Goal: Obtain resource: Download file/media

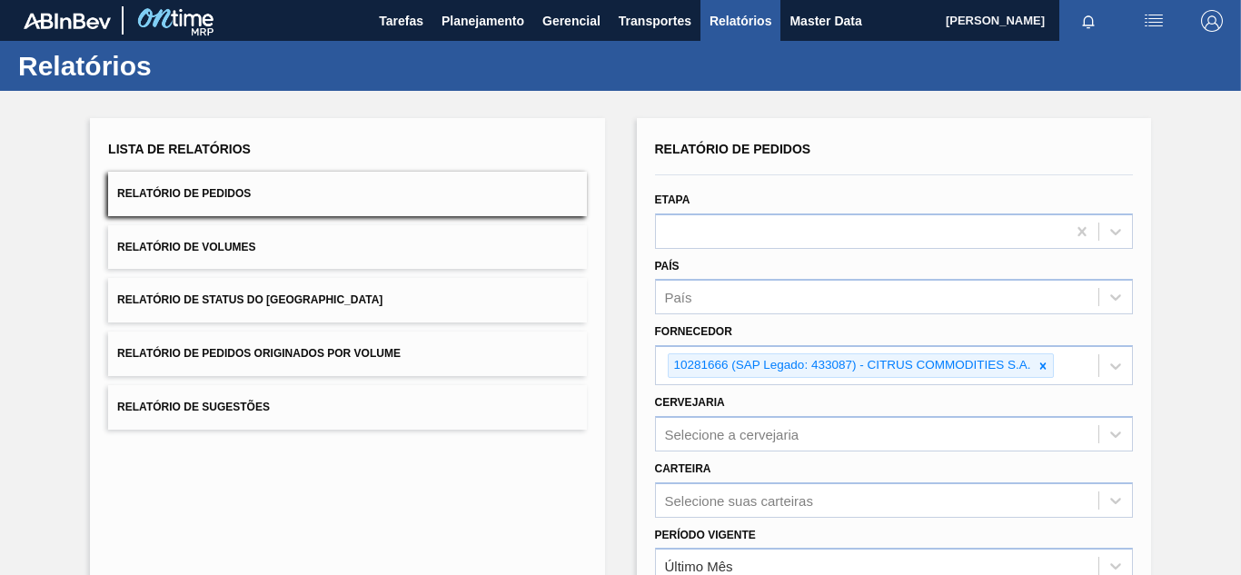
scroll to position [266, 0]
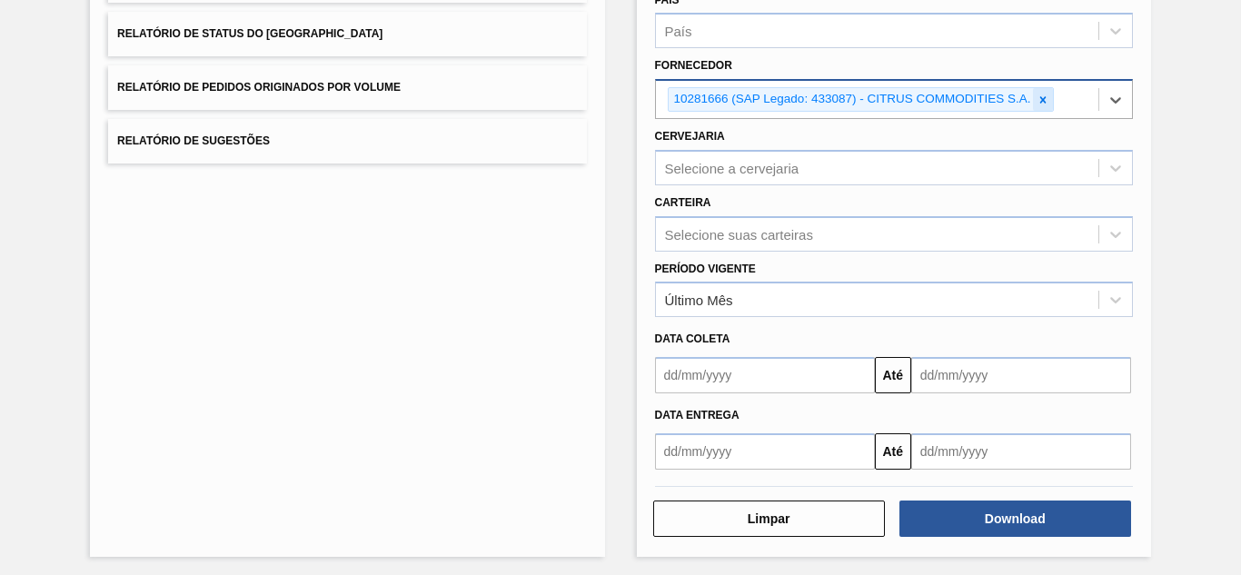
click at [1043, 95] on icon at bounding box center [1043, 100] width 13 height 13
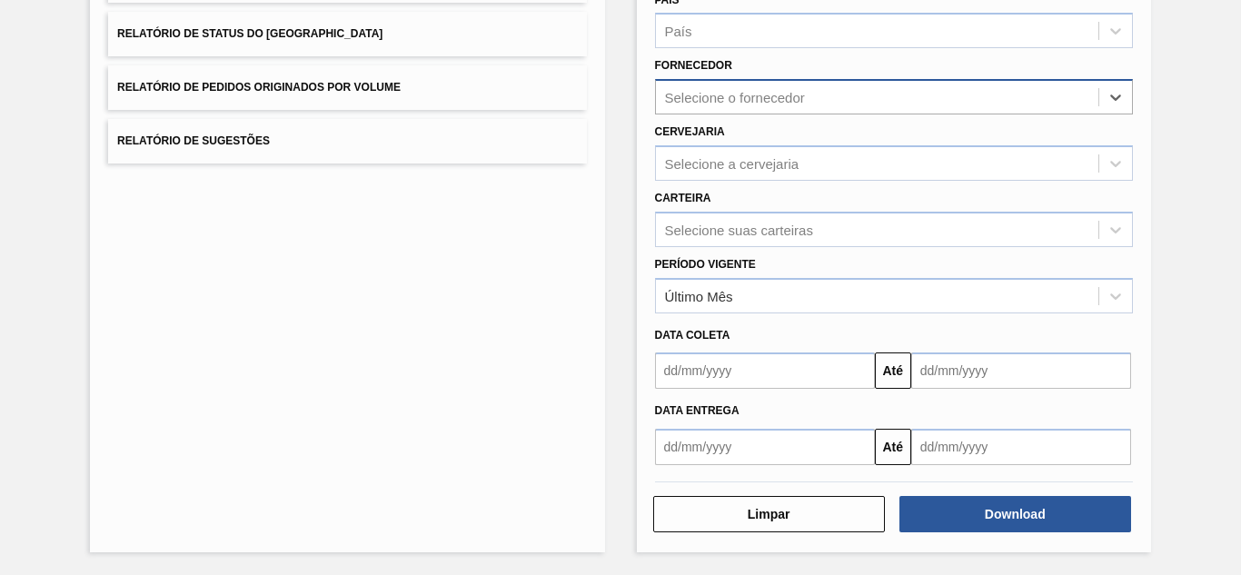
paste input "280389"
type input "280389"
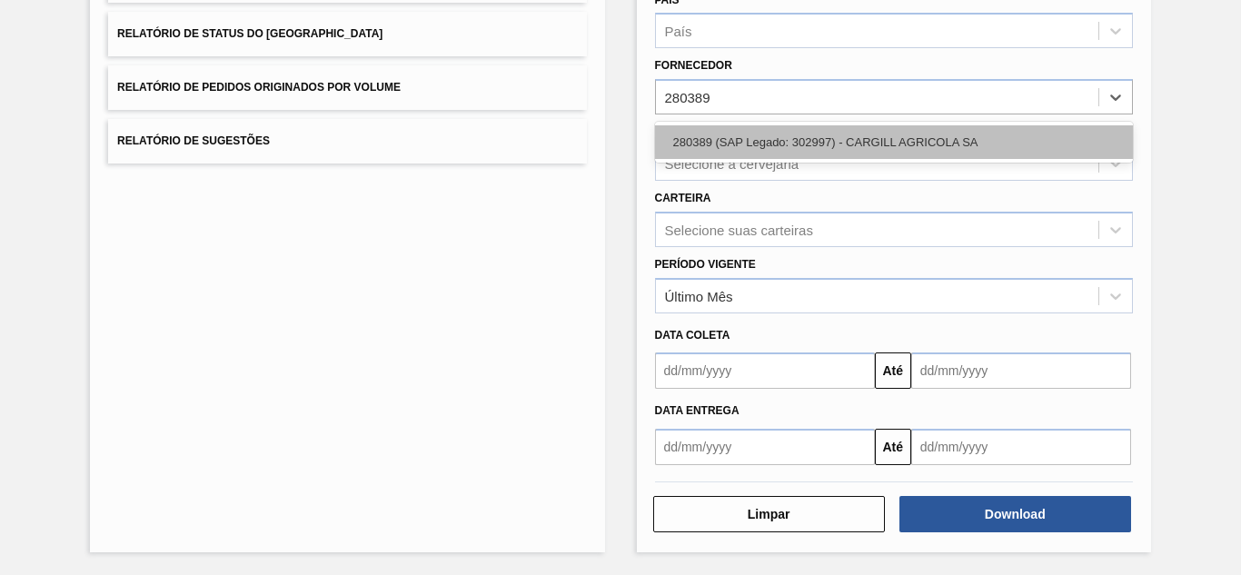
click at [742, 141] on div "280389 (SAP Legado: 302997) - CARGILL AGRICOLA SA" at bounding box center [894, 142] width 478 height 34
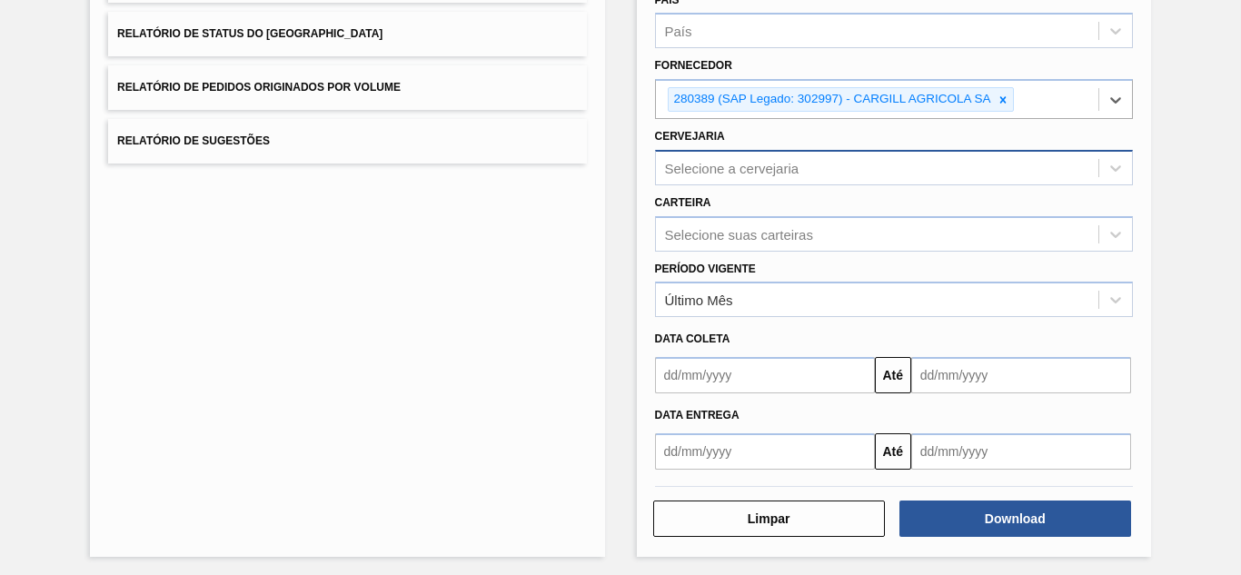
click at [730, 168] on div "Selecione a cervejaria" at bounding box center [732, 167] width 134 height 15
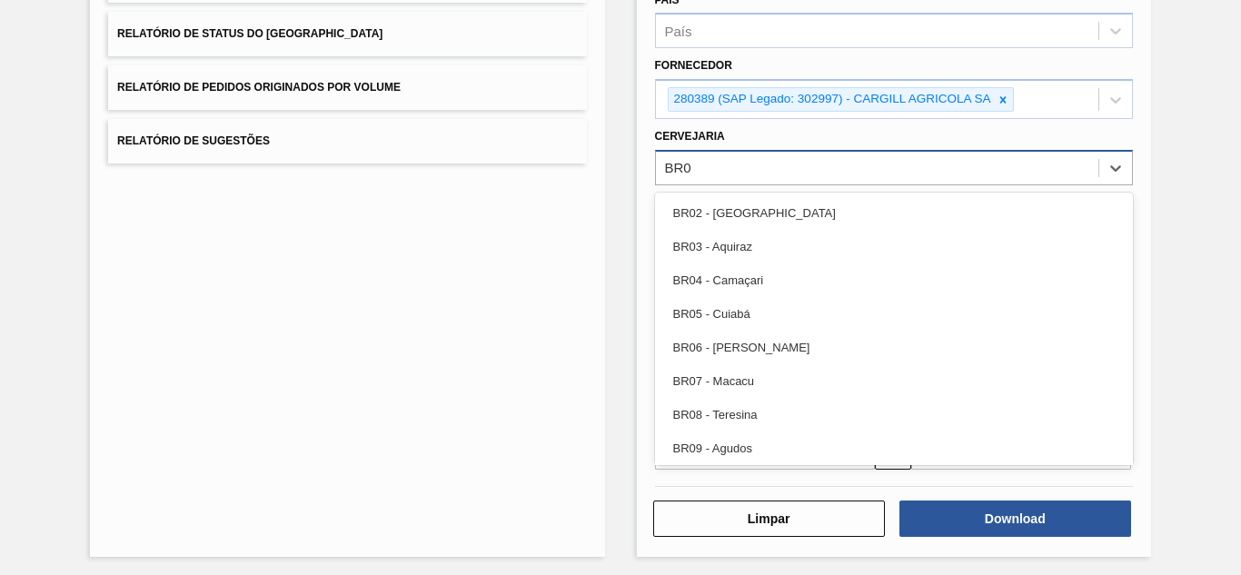
type input "BR09"
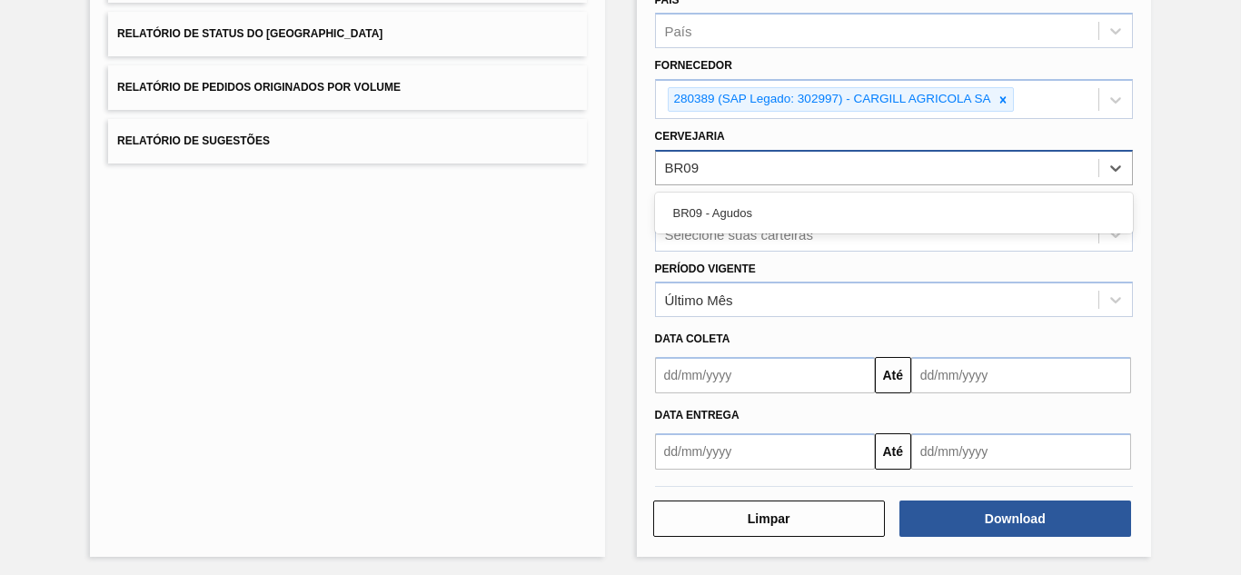
drag, startPoint x: 698, startPoint y: 206, endPoint x: 710, endPoint y: 213, distance: 13.4
click at [699, 206] on div "BR09 - Agudos" at bounding box center [894, 213] width 478 height 34
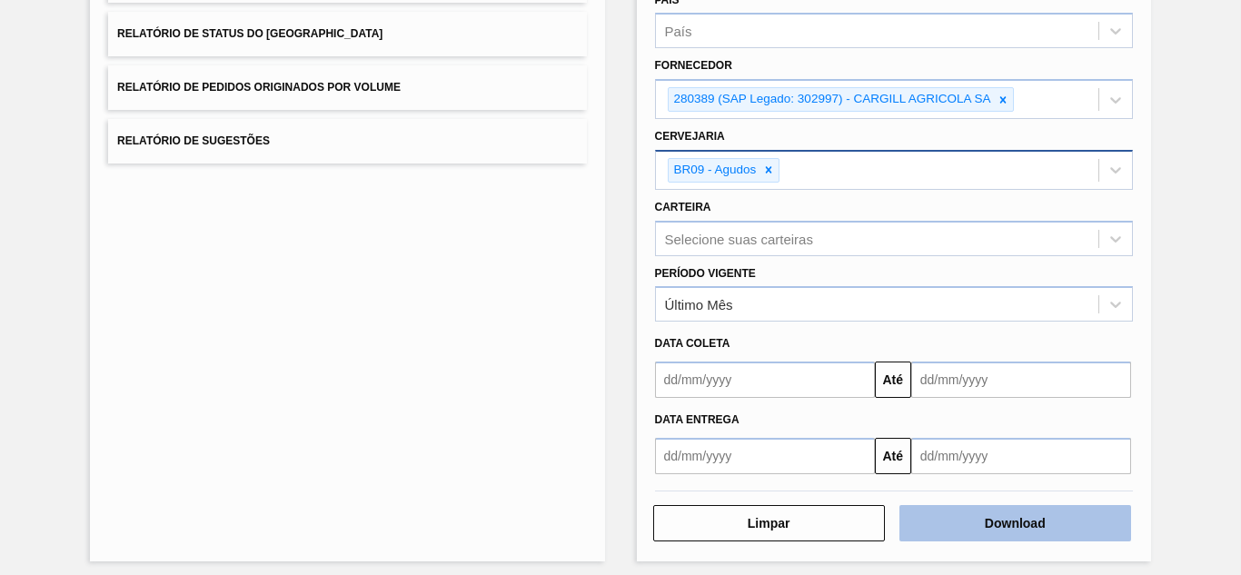
click at [1034, 505] on button "Download" at bounding box center [1016, 523] width 232 height 36
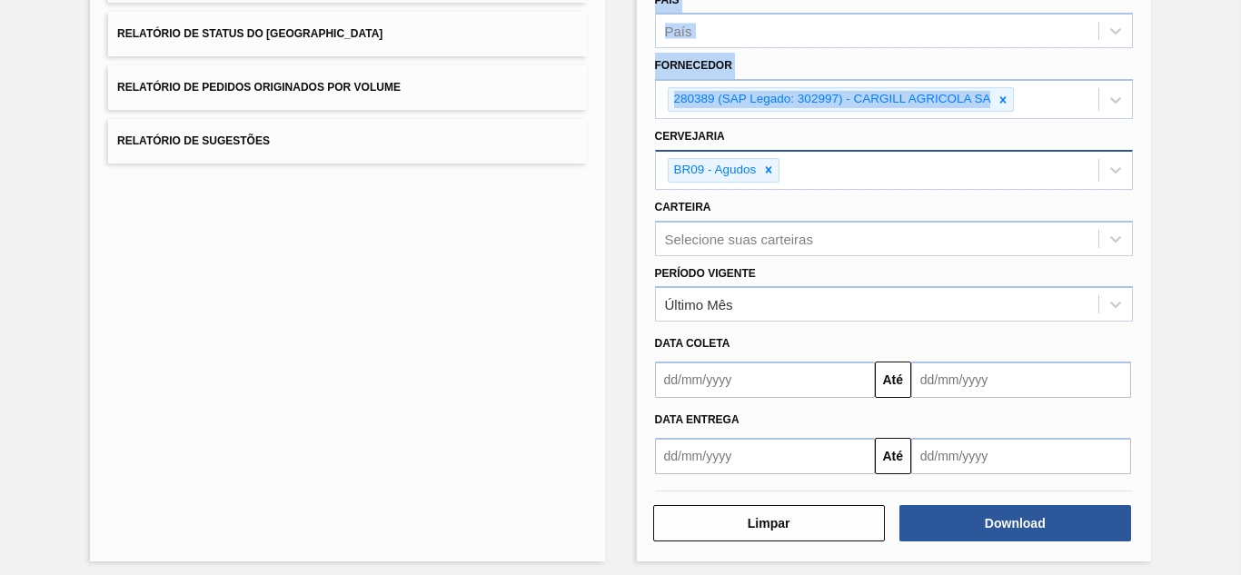
drag, startPoint x: 387, startPoint y: 244, endPoint x: 319, endPoint y: 273, distance: 74.1
click at [319, 273] on div "Lista de Relatórios Relatório de Pedidos Relatório de Volumes Relatório de Stat…" at bounding box center [620, 205] width 1241 height 760
click at [1003, 100] on icon at bounding box center [1004, 99] width 6 height 6
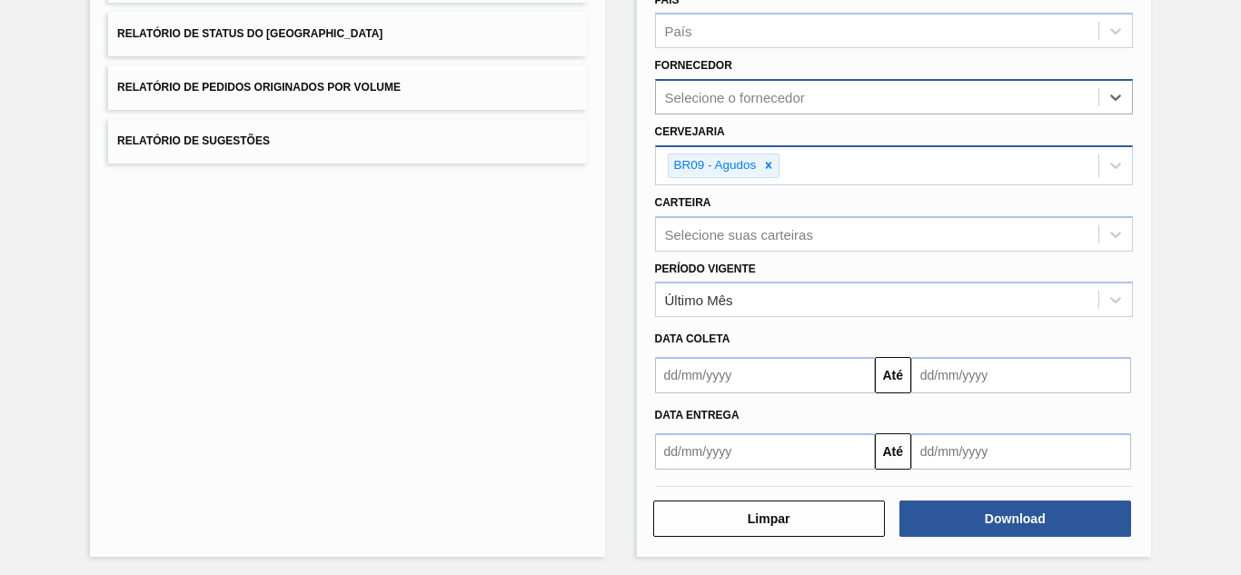
click at [778, 164] on div "BR09 - Agudos" at bounding box center [724, 166] width 113 height 25
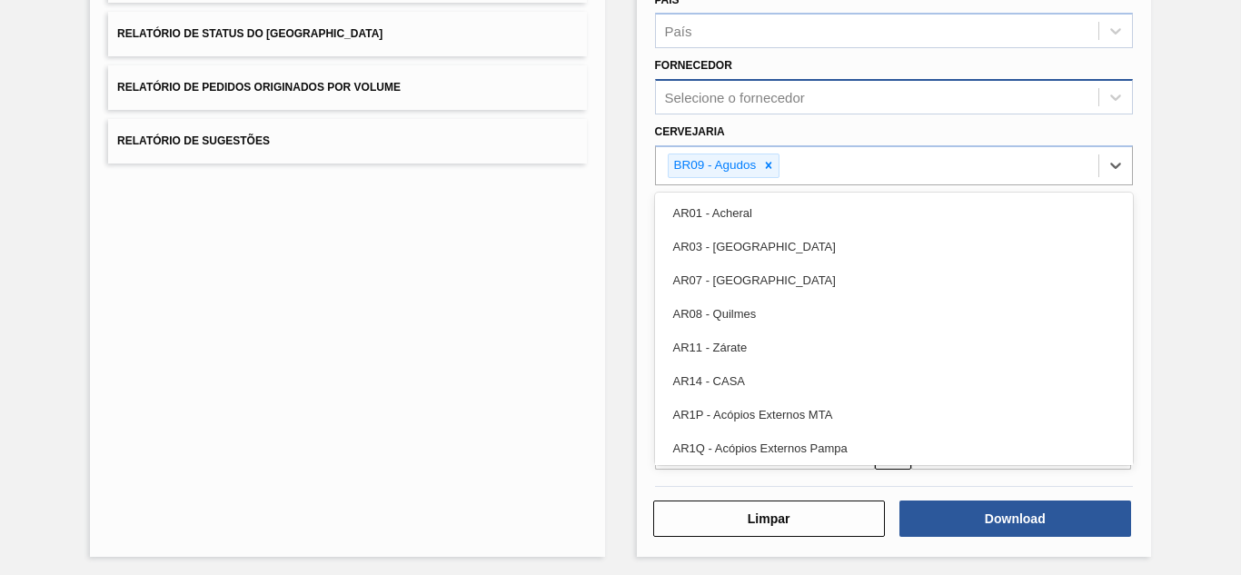
click at [740, 102] on div "Selecione o fornecedor" at bounding box center [735, 97] width 140 height 15
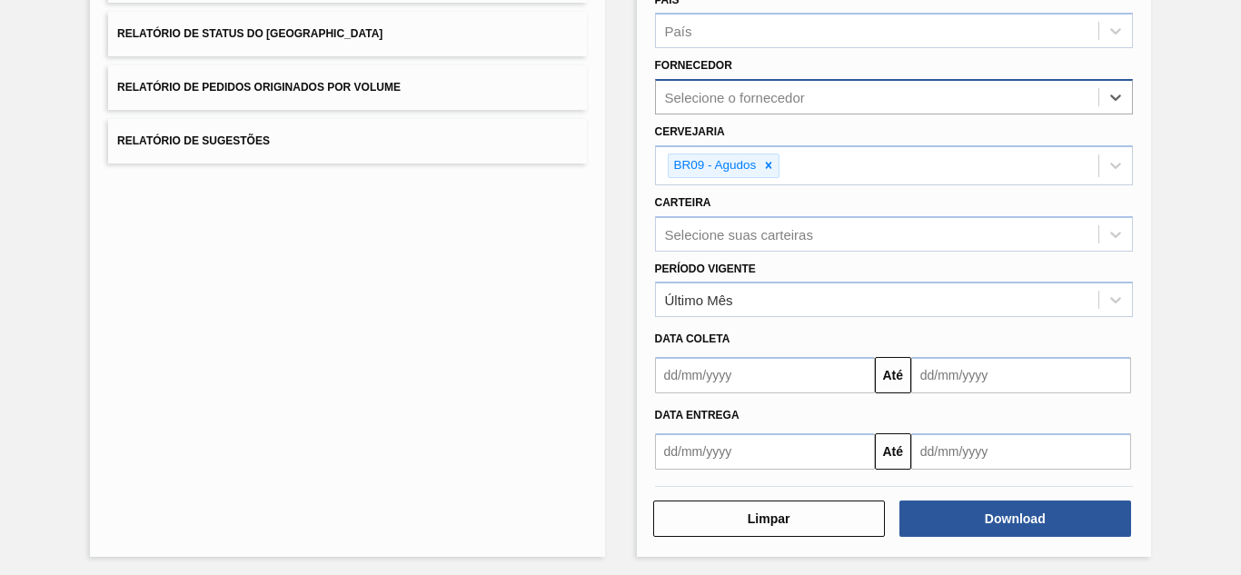
click at [732, 89] on div "Selecione o fornecedor" at bounding box center [877, 98] width 443 height 26
paste input "289877"
type input "289877"
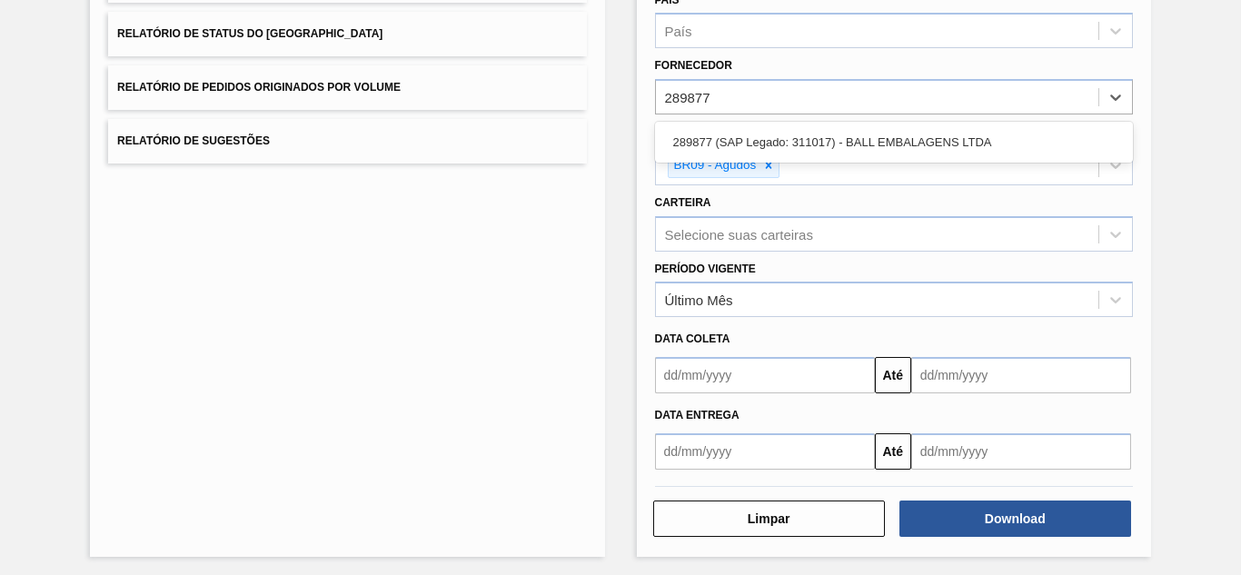
click at [752, 167] on div "Relatório de Pedidos Etapa País País Fornecedor option 280389 (SAP Legado: 3029…" at bounding box center [894, 170] width 478 height 600
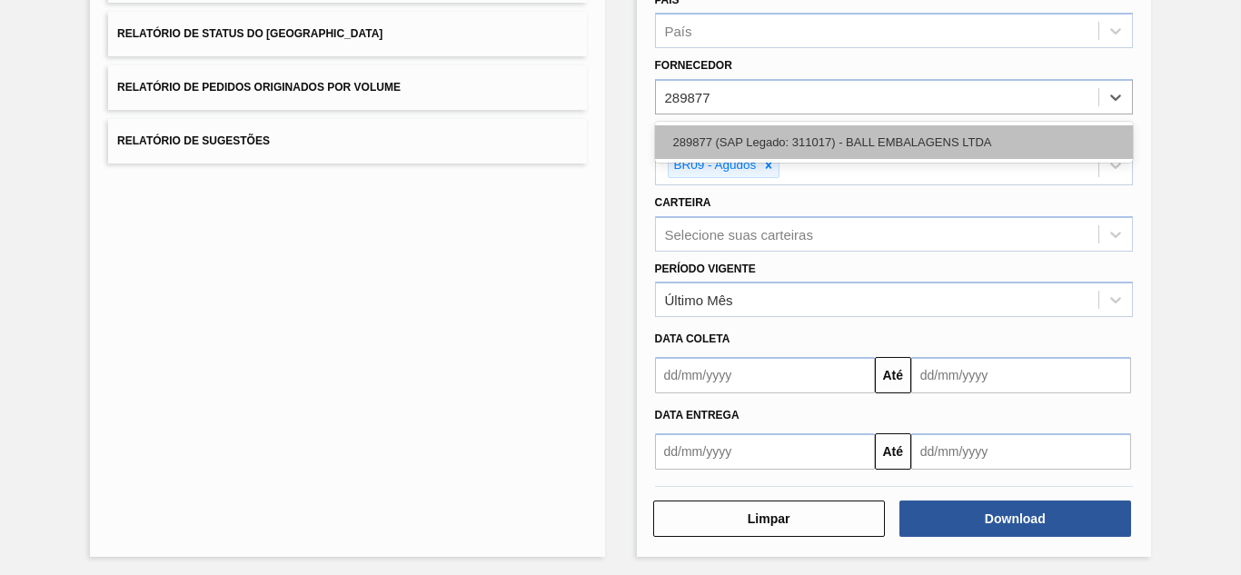
click at [711, 137] on div "289877 (SAP Legado: 311017) - BALL EMBALAGENS LTDA" at bounding box center [894, 142] width 478 height 34
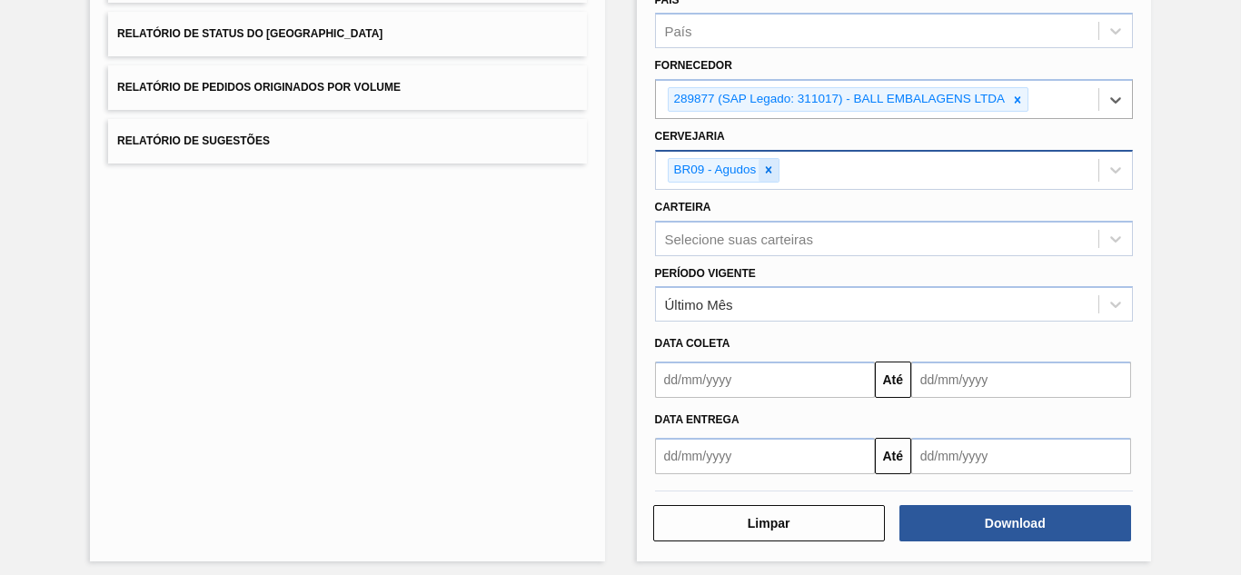
click at [766, 171] on icon at bounding box center [768, 170] width 13 height 13
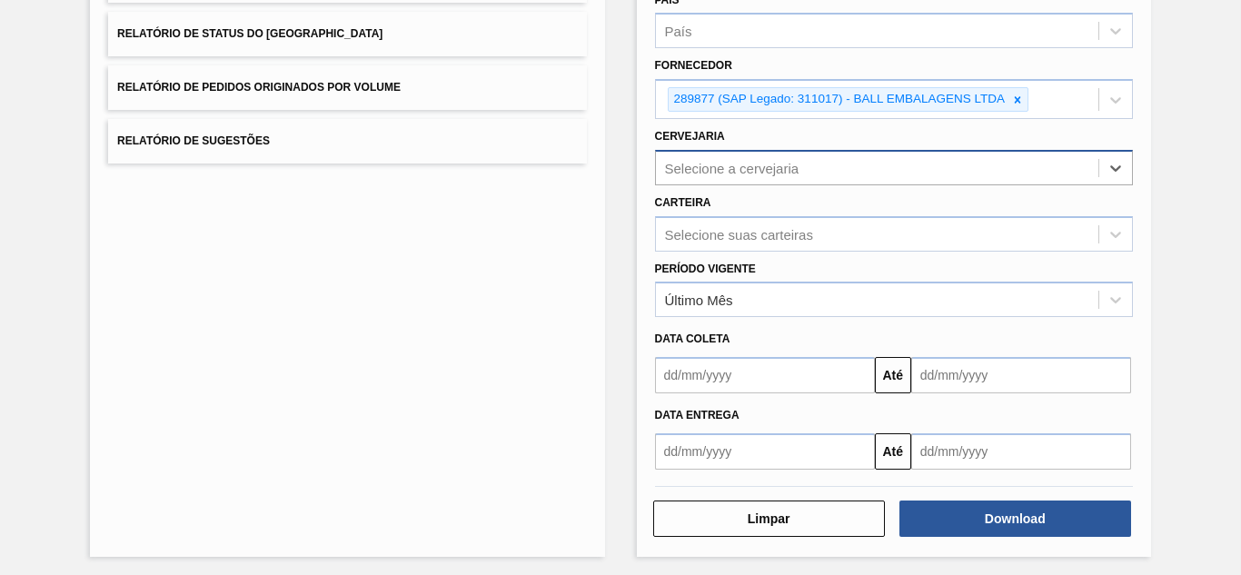
click at [720, 164] on div "Selecione a cervejaria" at bounding box center [732, 167] width 134 height 15
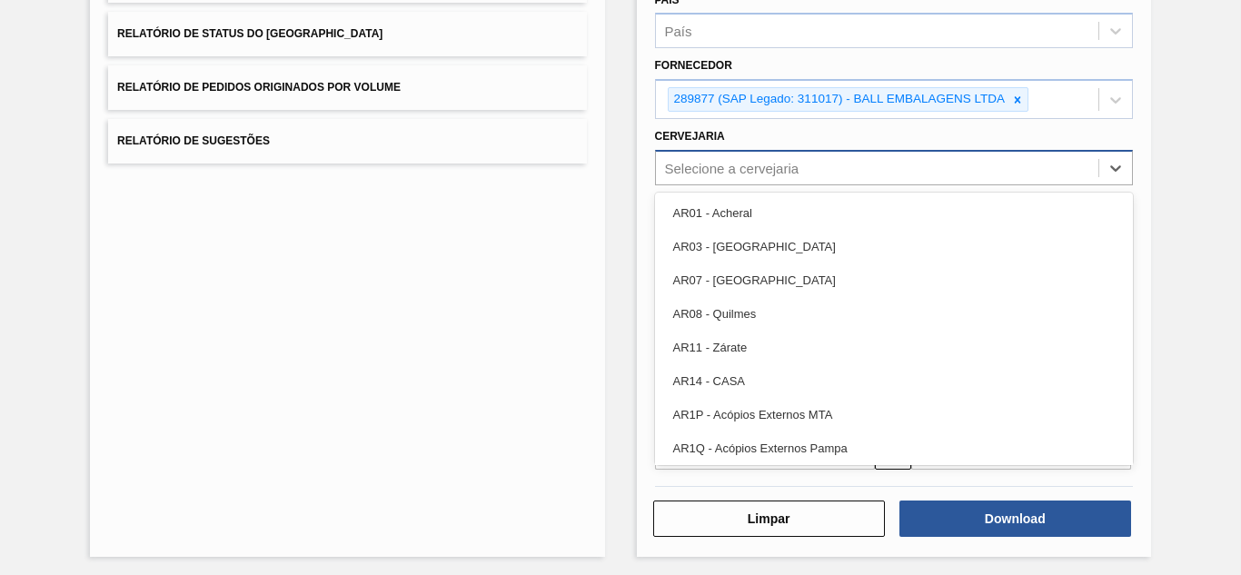
paste input "BR02"
type input "BR02"
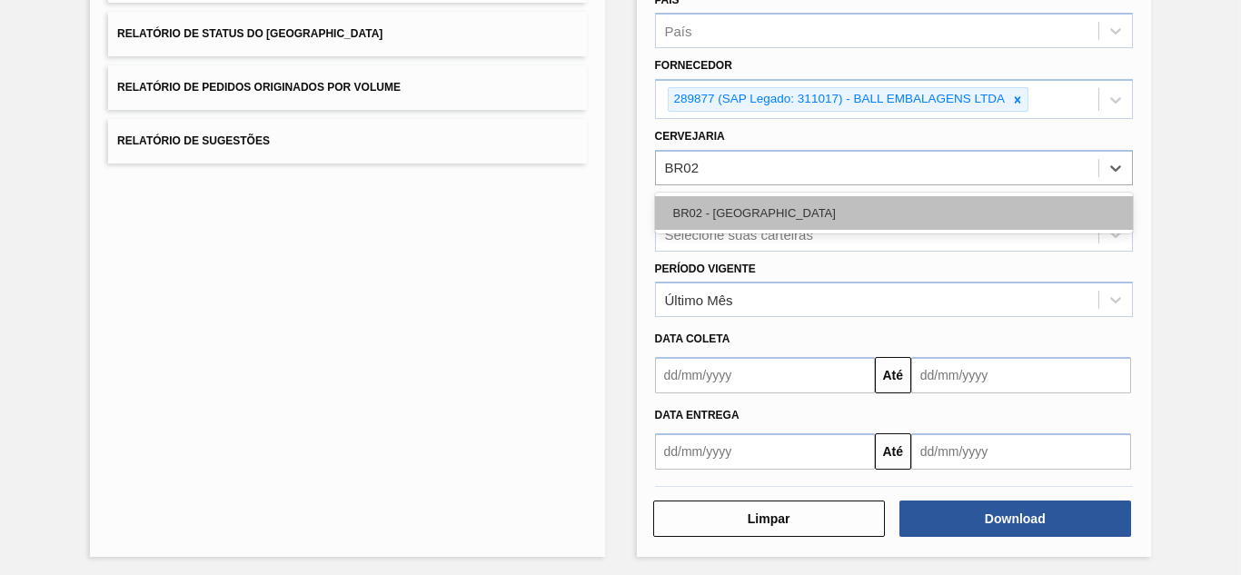
click at [703, 214] on div "BR02 - [GEOGRAPHIC_DATA]" at bounding box center [894, 213] width 478 height 34
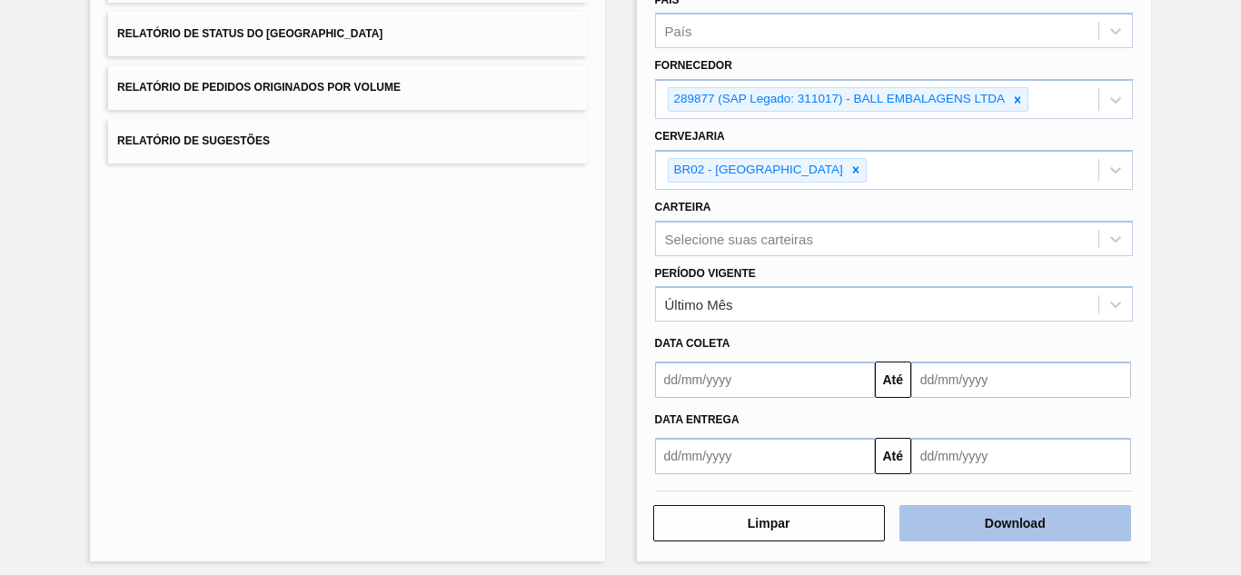
click at [969, 525] on button "Download" at bounding box center [1016, 523] width 232 height 36
